Goal: Check status

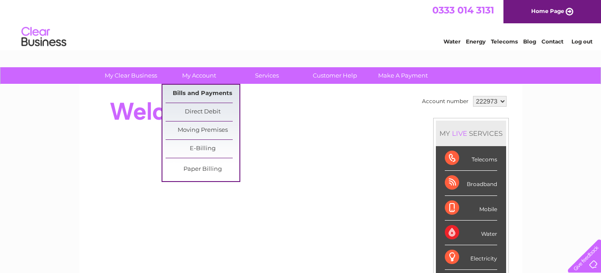
click at [197, 96] on link "Bills and Payments" at bounding box center [203, 94] width 74 height 18
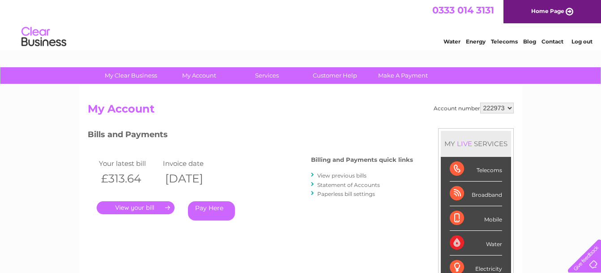
click at [509, 109] on select "222973 222980" at bounding box center [497, 108] width 34 height 11
select select "222980"
click at [480, 103] on select "222973 222980" at bounding box center [497, 108] width 34 height 11
click at [509, 107] on select "222973 222980" at bounding box center [497, 108] width 34 height 11
click at [480, 103] on select "222973 222980" at bounding box center [497, 108] width 34 height 11
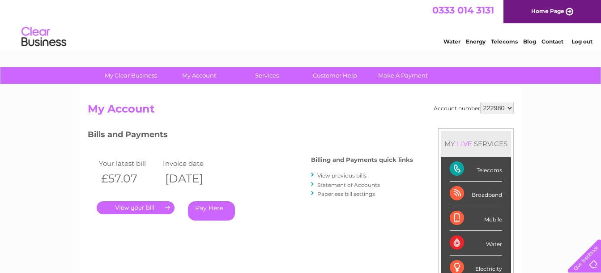
click at [512, 106] on select "222973 222980" at bounding box center [497, 108] width 34 height 11
select select "222973"
click at [480, 103] on select "222973 222980" at bounding box center [497, 108] width 34 height 11
